Goal: Check status: Check status

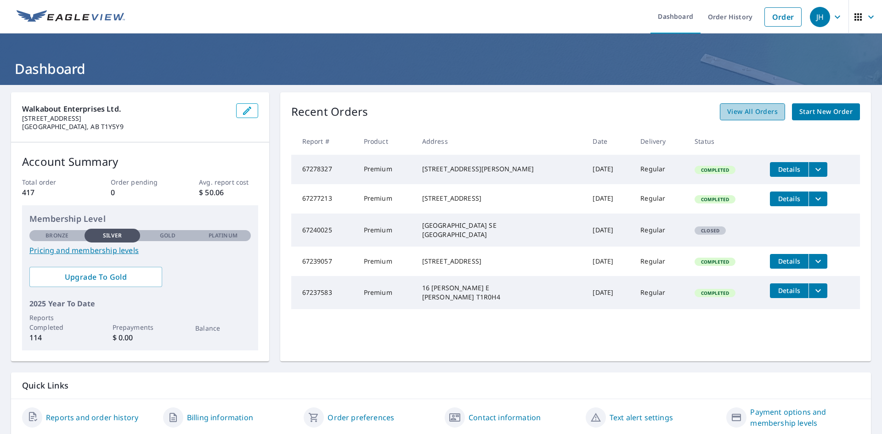
click at [748, 114] on span "View All Orders" at bounding box center [752, 111] width 51 height 11
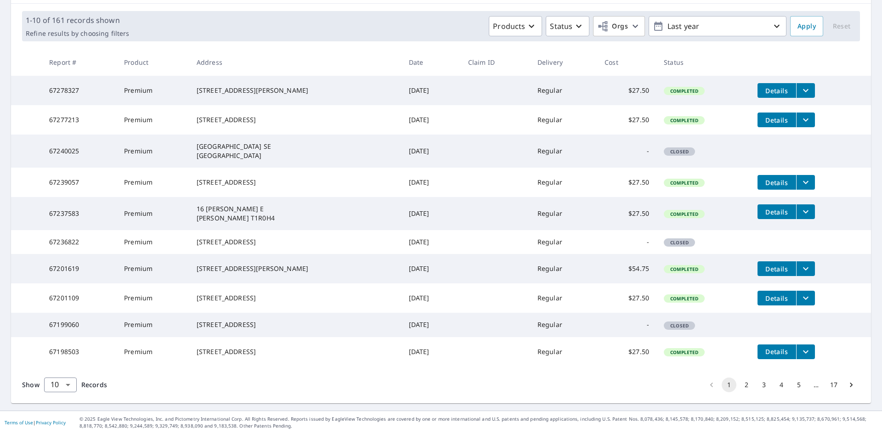
scroll to position [168, 0]
click at [774, 381] on button "4" at bounding box center [781, 384] width 15 height 15
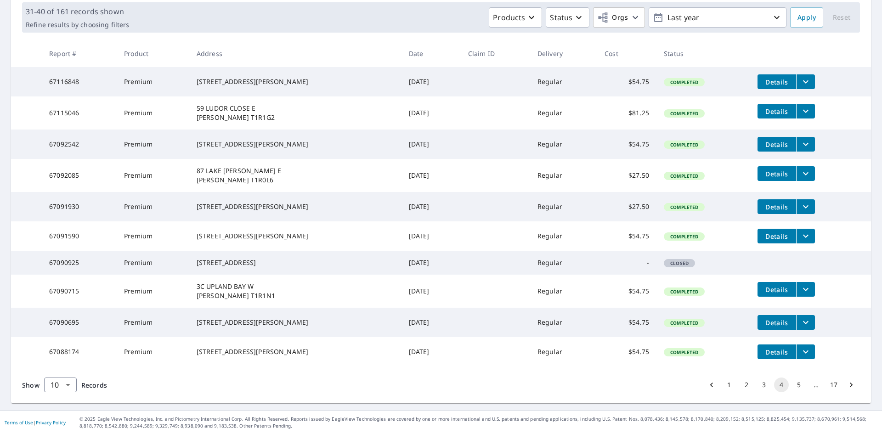
scroll to position [168, 0]
click at [849, 385] on icon "Go to next page" at bounding box center [850, 384] width 3 height 5
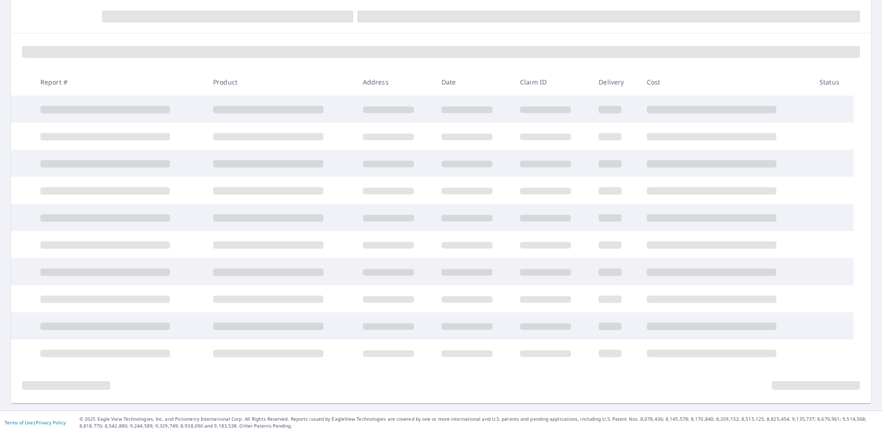
scroll to position [2, 0]
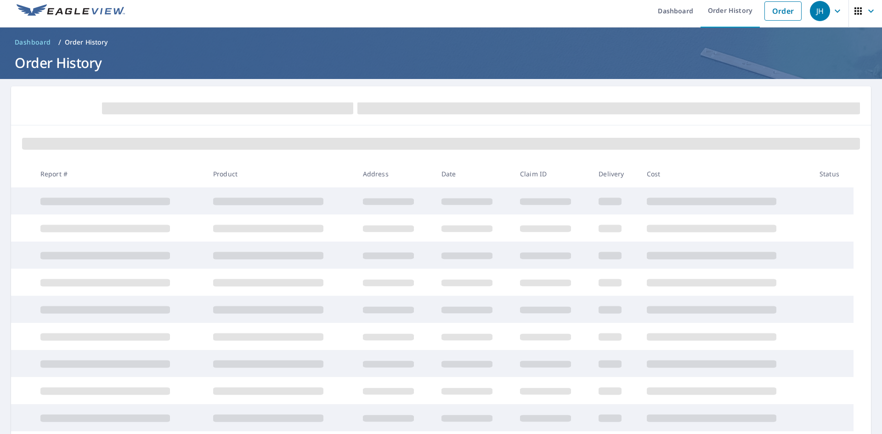
click at [844, 385] on tbody at bounding box center [440, 322] width 859 height 271
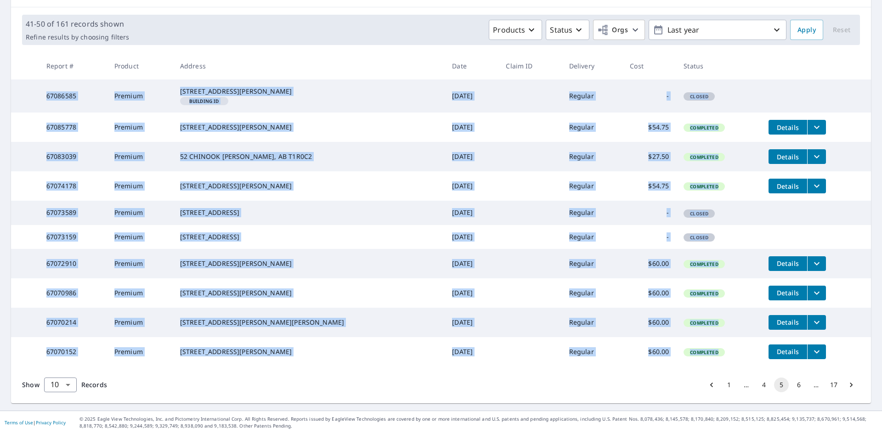
scroll to position [177, 0]
click at [794, 388] on button "6" at bounding box center [798, 384] width 15 height 15
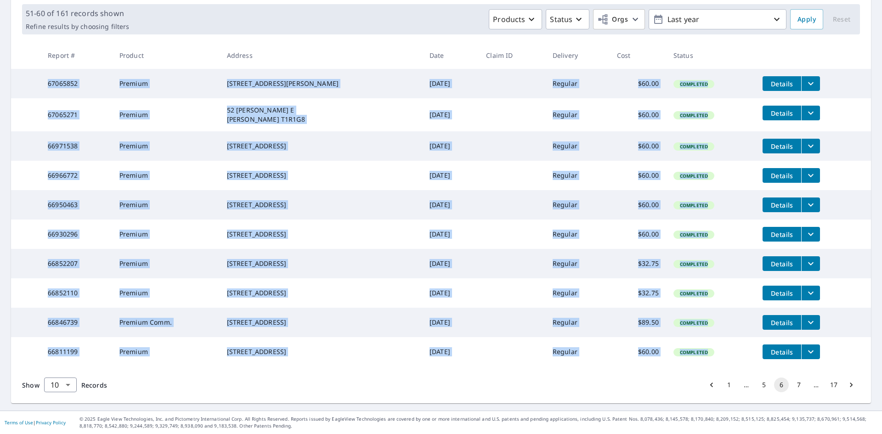
scroll to position [168, 0]
click at [792, 385] on button "7" at bounding box center [798, 384] width 15 height 15
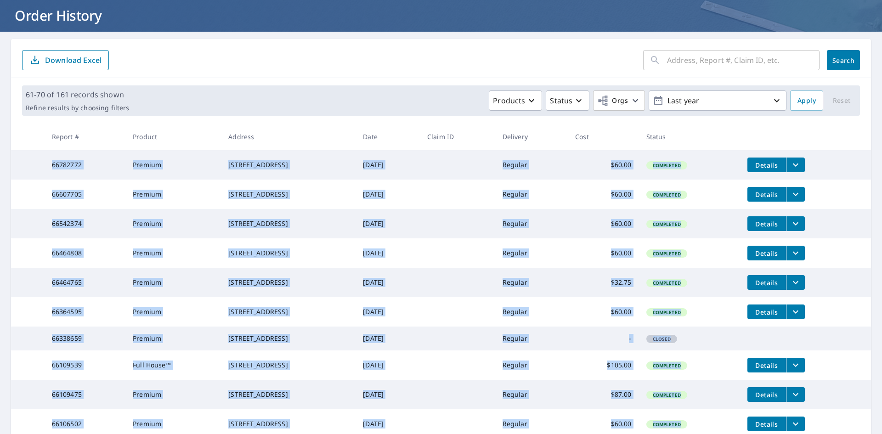
scroll to position [92, 0]
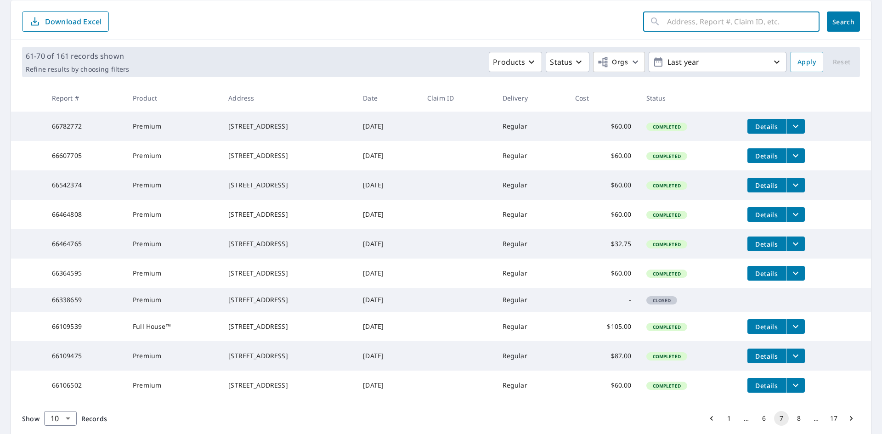
click at [718, 26] on input "text" at bounding box center [743, 22] width 152 height 26
type input "78 saddlepe"
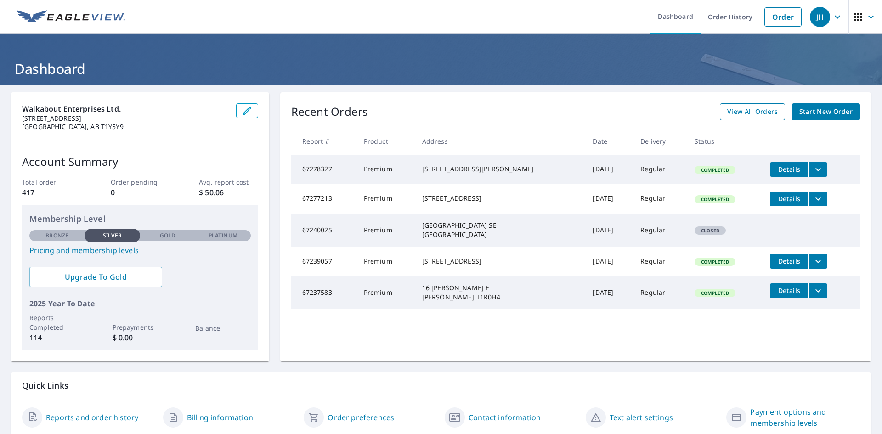
click at [744, 112] on span "View All Orders" at bounding box center [752, 111] width 51 height 11
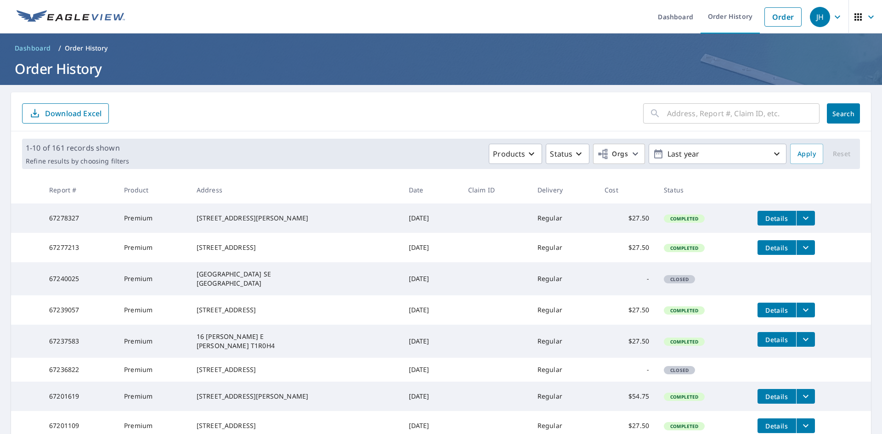
click at [734, 117] on input "text" at bounding box center [743, 114] width 152 height 26
type input "9730 sanderling"
click at [832, 118] on button "Search" at bounding box center [842, 113] width 33 height 20
